Goal: Task Accomplishment & Management: Use online tool/utility

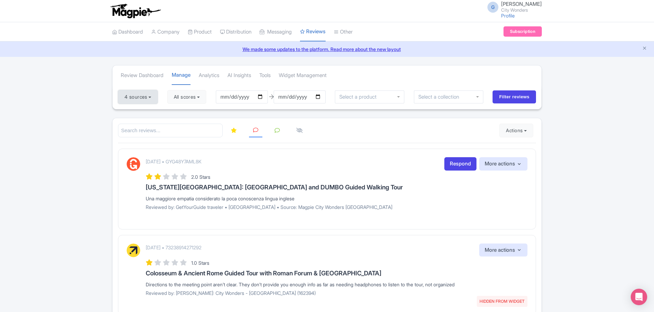
click at [155, 101] on button "4 sources" at bounding box center [138, 97] width 40 height 14
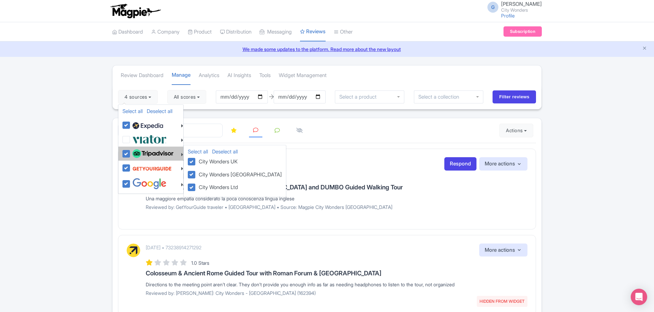
drag, startPoint x: 144, startPoint y: 157, endPoint x: 151, endPoint y: 156, distance: 7.1
click at [145, 157] on img at bounding box center [152, 153] width 41 height 9
click at [135, 152] on input "checkbox" at bounding box center [133, 150] width 4 height 4
checkbox input "false"
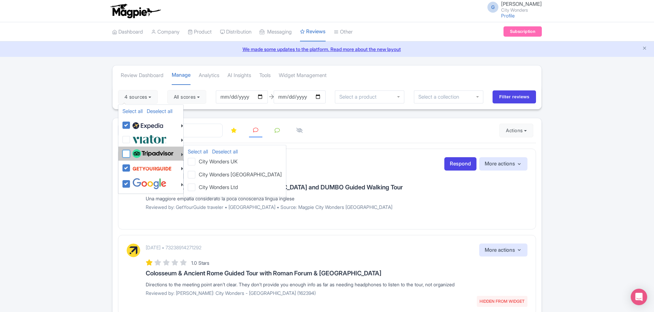
checkbox input "false"
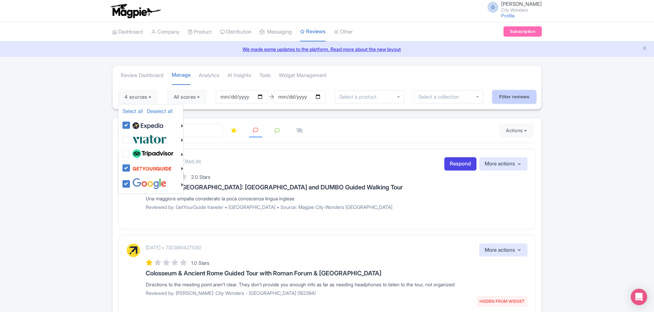
click at [506, 98] on input "Filter reviews" at bounding box center [514, 96] width 43 height 13
